Goal: Task Accomplishment & Management: Manage account settings

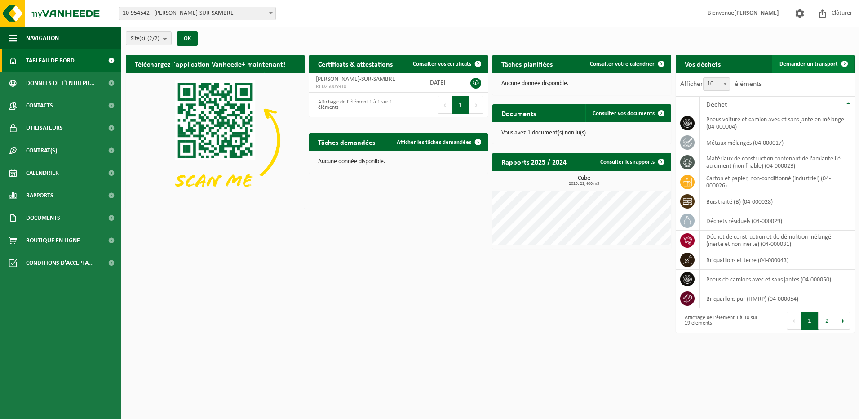
click at [804, 64] on span "Demander un transport" at bounding box center [808, 64] width 58 height 6
click at [460, 141] on span "Afficher les tâches demandées" at bounding box center [434, 142] width 75 height 6
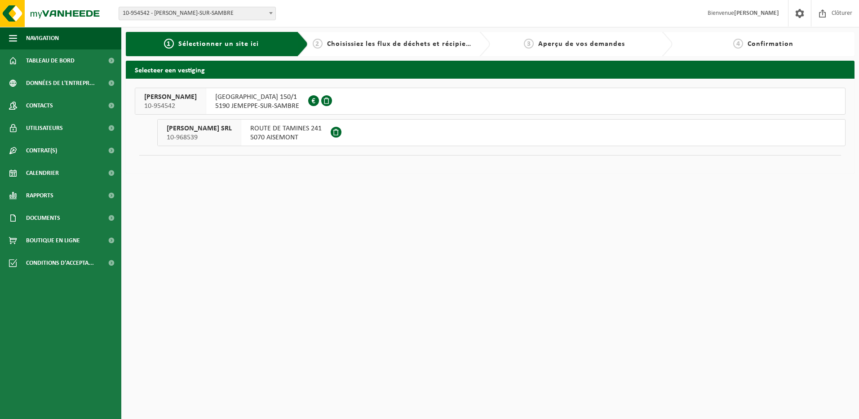
click at [320, 136] on span "5070 AISEMONT" at bounding box center [285, 137] width 71 height 9
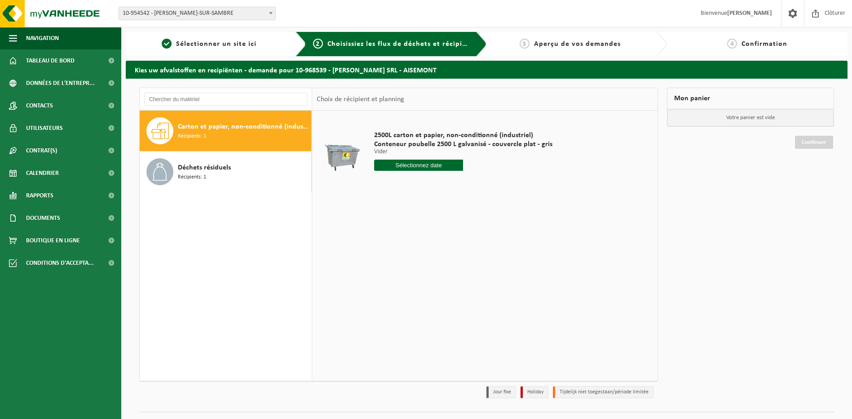
click at [211, 125] on span "Carton et papier, non-conditionné (industriel)" at bounding box center [243, 126] width 131 height 11
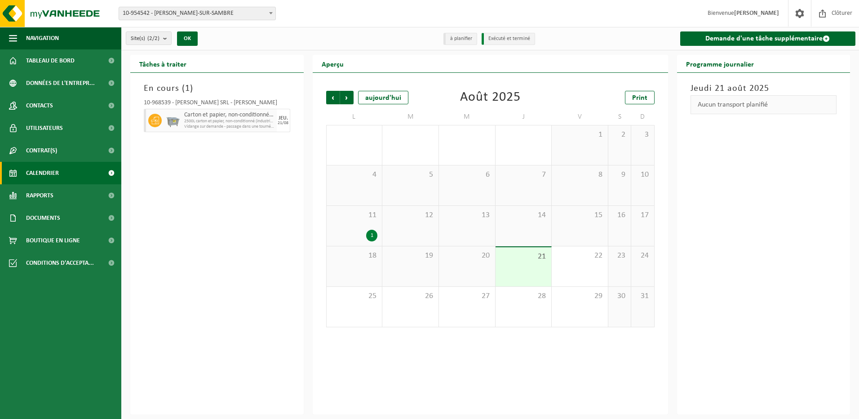
click at [523, 264] on div "21" at bounding box center [523, 266] width 56 height 39
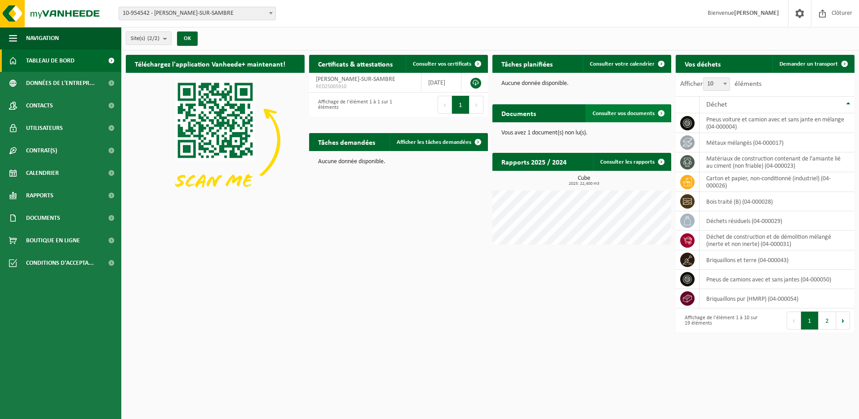
click at [617, 110] on span "Consulter vos documents" at bounding box center [623, 113] width 62 height 6
click at [800, 61] on span "Demander un transport" at bounding box center [808, 64] width 58 height 6
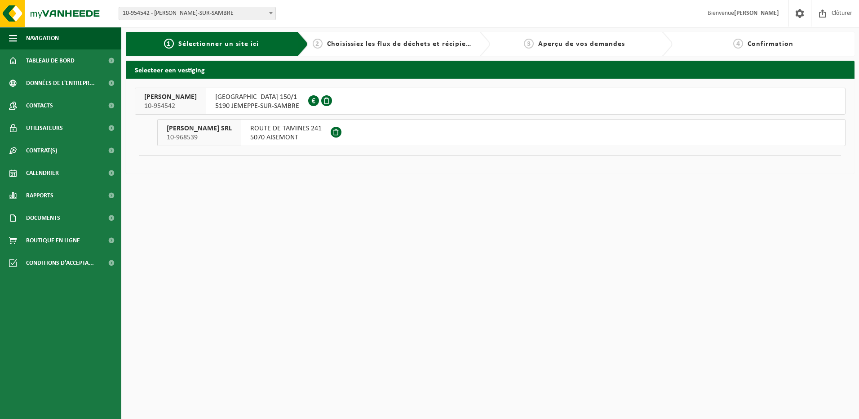
click at [280, 132] on span "ROUTE DE TAMINES 241" at bounding box center [285, 128] width 71 height 9
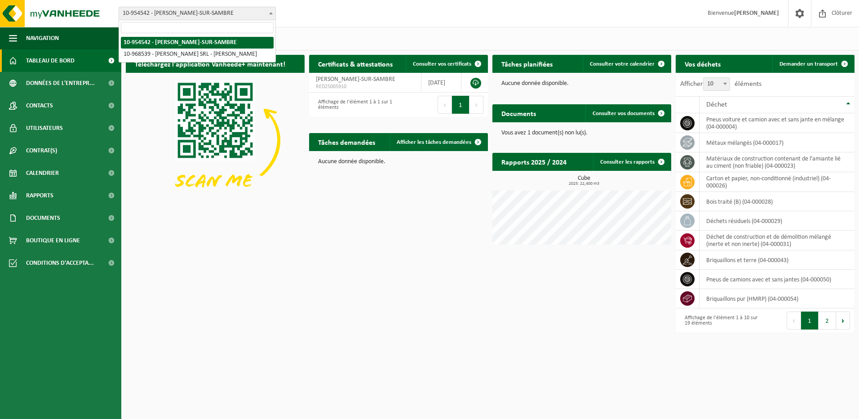
click at [241, 15] on span "10-954542 - [PERSON_NAME]-SUR-SAMBRE" at bounding box center [197, 13] width 156 height 13
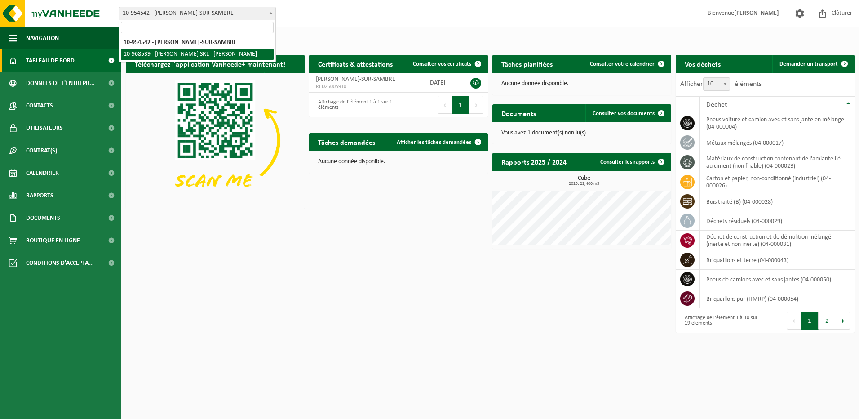
select select "154336"
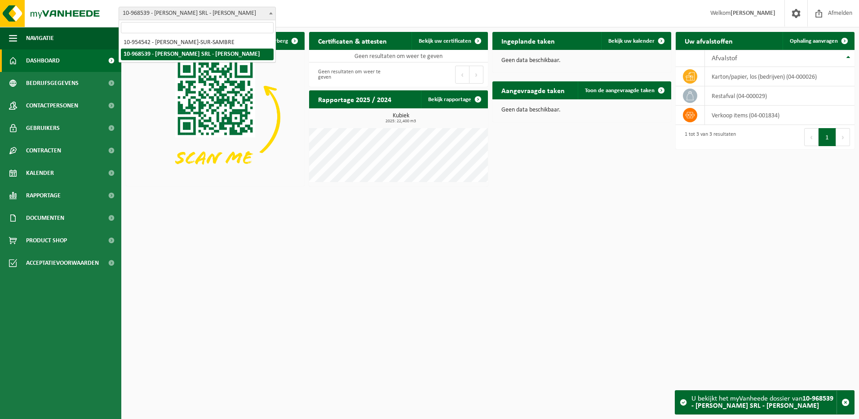
click at [270, 11] on span at bounding box center [270, 13] width 9 height 12
select select "143854"
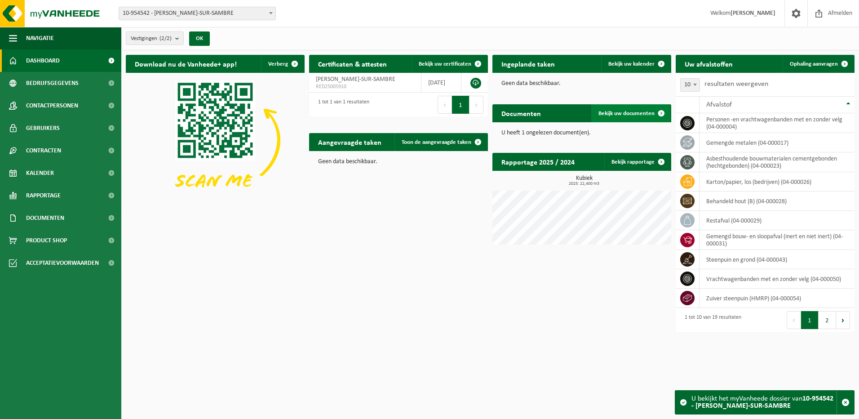
click at [630, 111] on span "Bekijk uw documenten" at bounding box center [626, 113] width 56 height 6
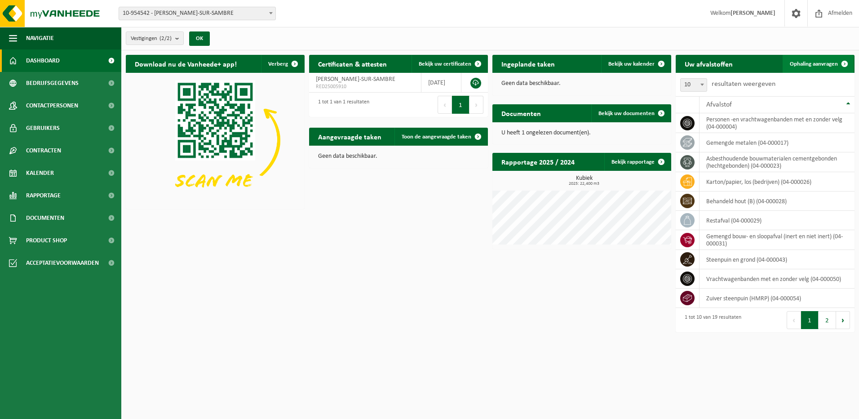
click at [805, 61] on span "Ophaling aanvragen" at bounding box center [813, 64] width 48 height 6
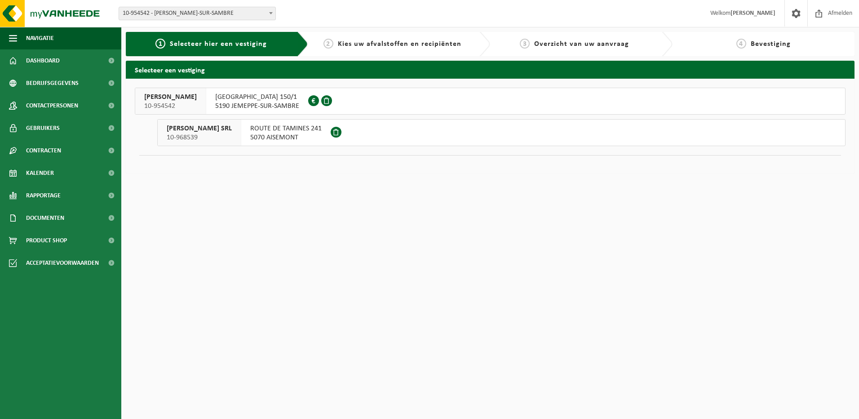
click at [284, 132] on span "ROUTE DE TAMINES 241" at bounding box center [285, 128] width 71 height 9
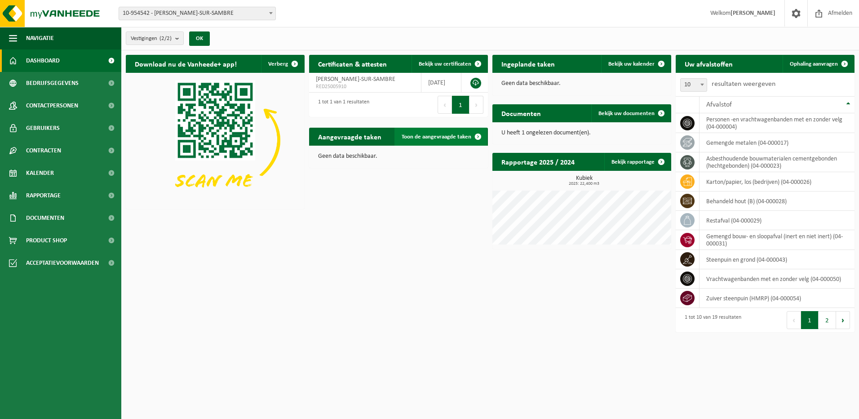
click at [451, 134] on span "Toon de aangevraagde taken" at bounding box center [436, 137] width 70 height 6
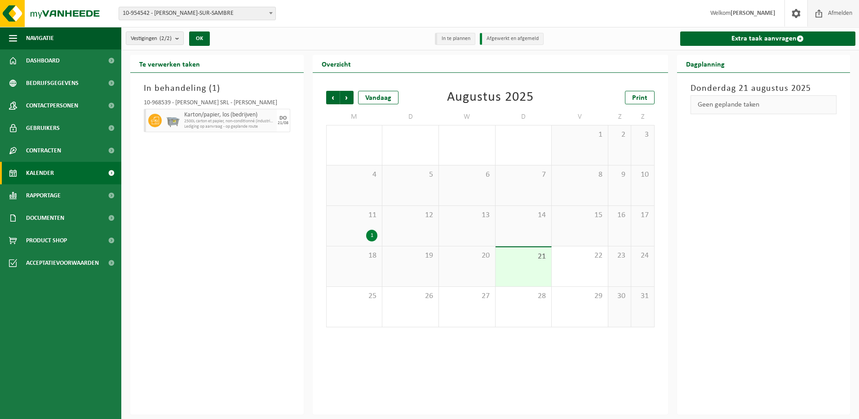
click at [843, 15] on span "Afmelden" at bounding box center [839, 13] width 29 height 26
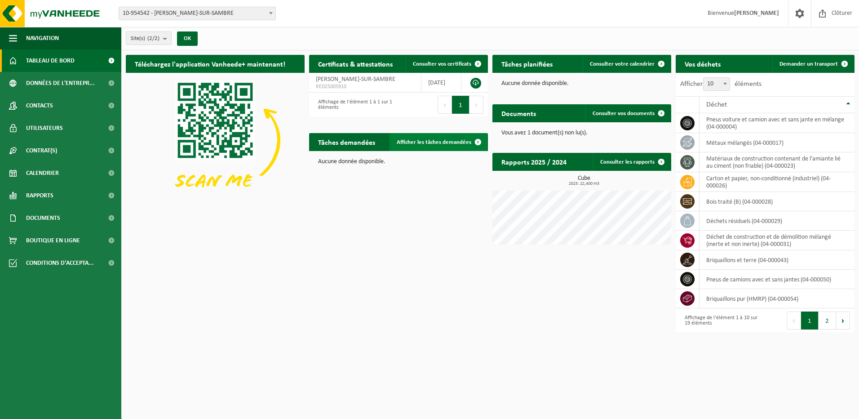
click at [423, 139] on span "Afficher les tâches demandées" at bounding box center [434, 142] width 75 height 6
